Goal: Task Accomplishment & Management: Use online tool/utility

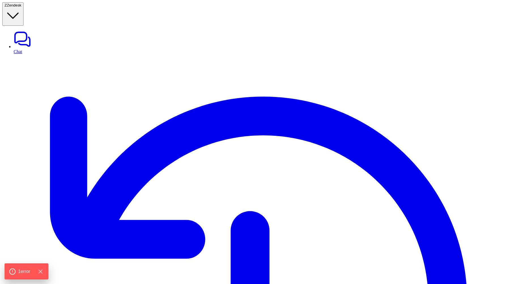
type textarea "**********"
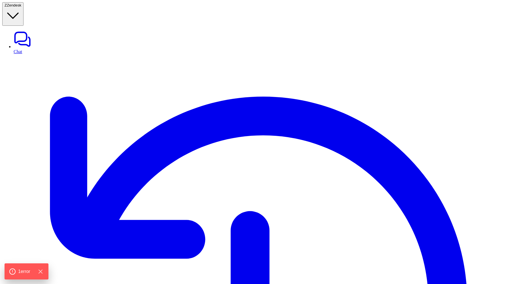
type textarea "**********"
